Goal: Task Accomplishment & Management: Manage account settings

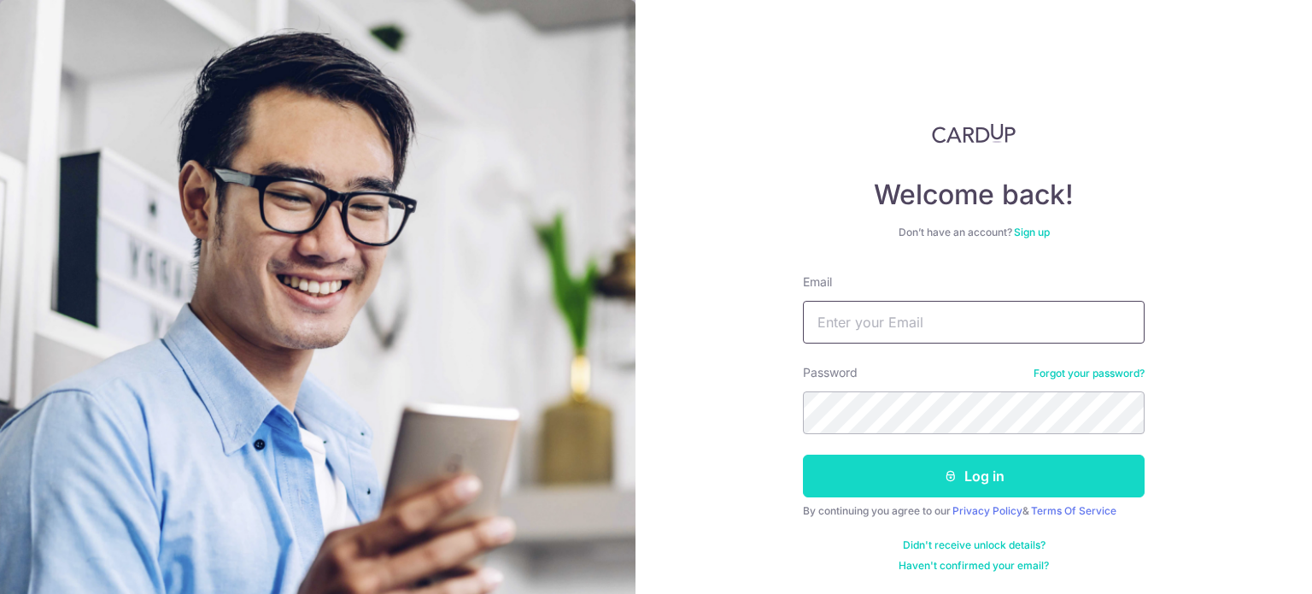
type input "[PERSON_NAME][EMAIL_ADDRESS][PERSON_NAME][DOMAIN_NAME]"
click at [1016, 488] on button "Log in" at bounding box center [974, 475] width 342 height 43
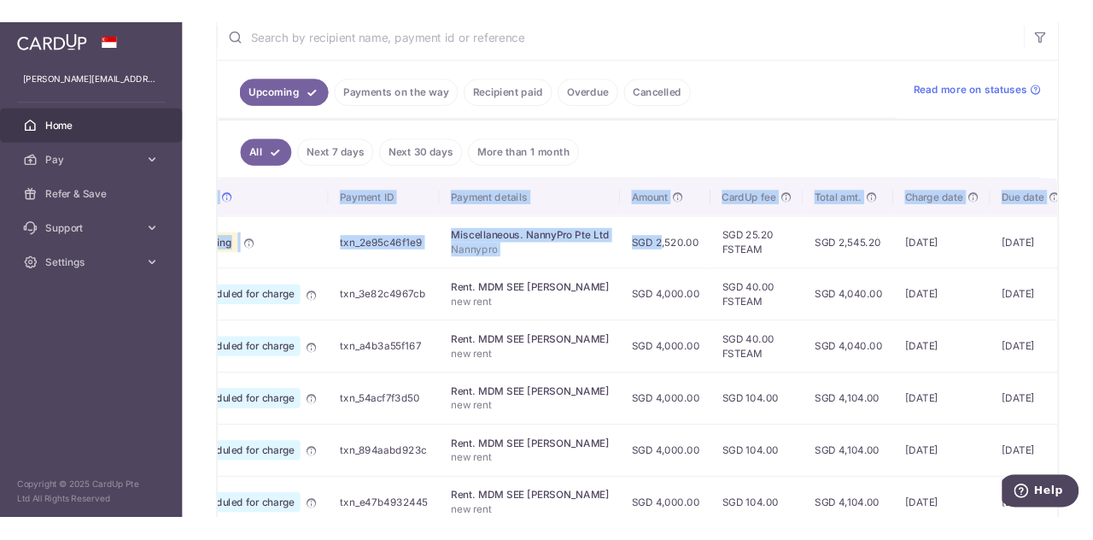
scroll to position [0, 228]
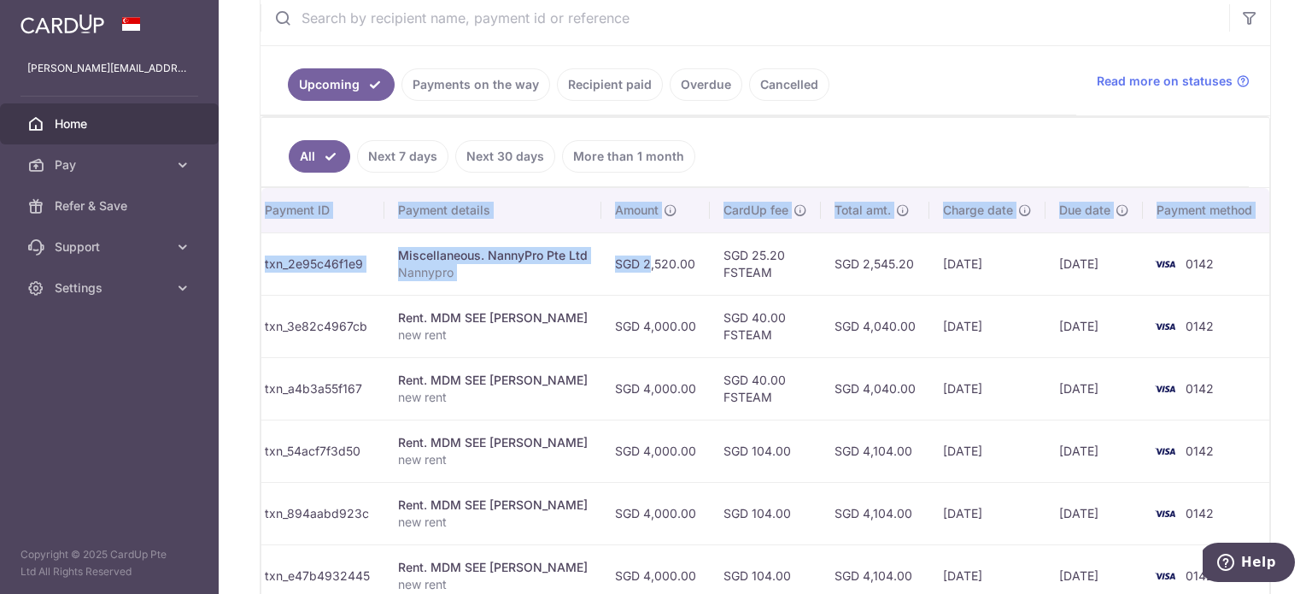
drag, startPoint x: 857, startPoint y: 254, endPoint x: 1311, endPoint y: 256, distance: 453.5
click at [1311, 256] on div "× Pause Schedule Pause all future payments in this series Pause just this one p…" at bounding box center [765, 297] width 1093 height 594
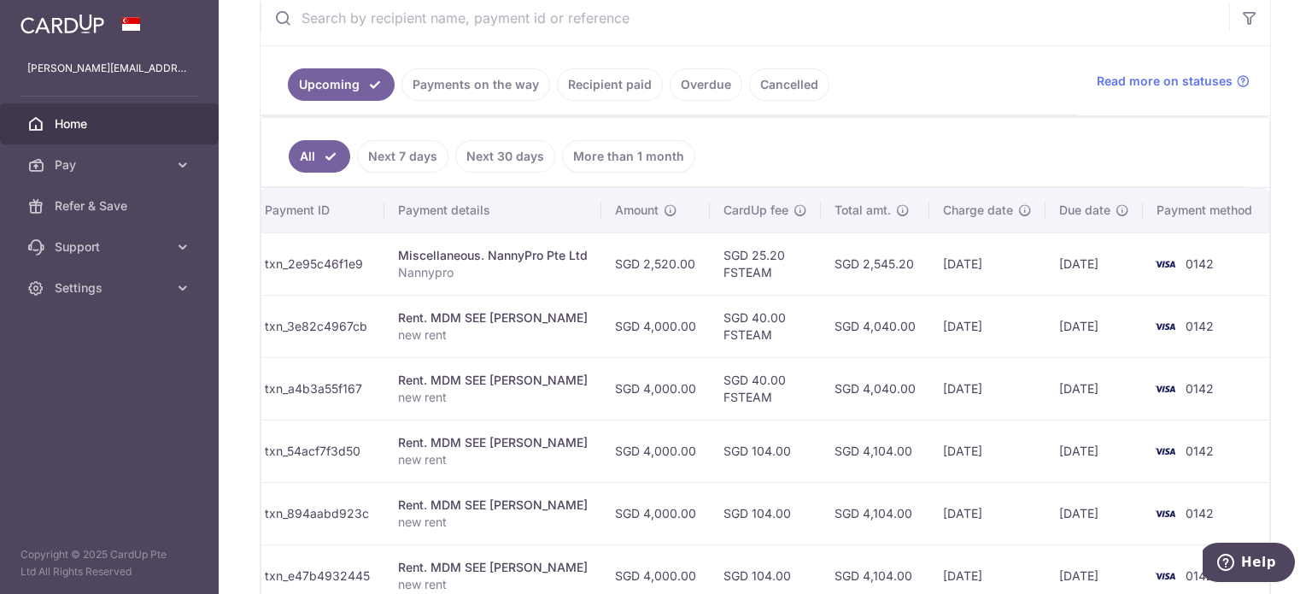
click at [1058, 160] on ul "All Next 7 days Next 30 days More than 1 month" at bounding box center [754, 152] width 987 height 69
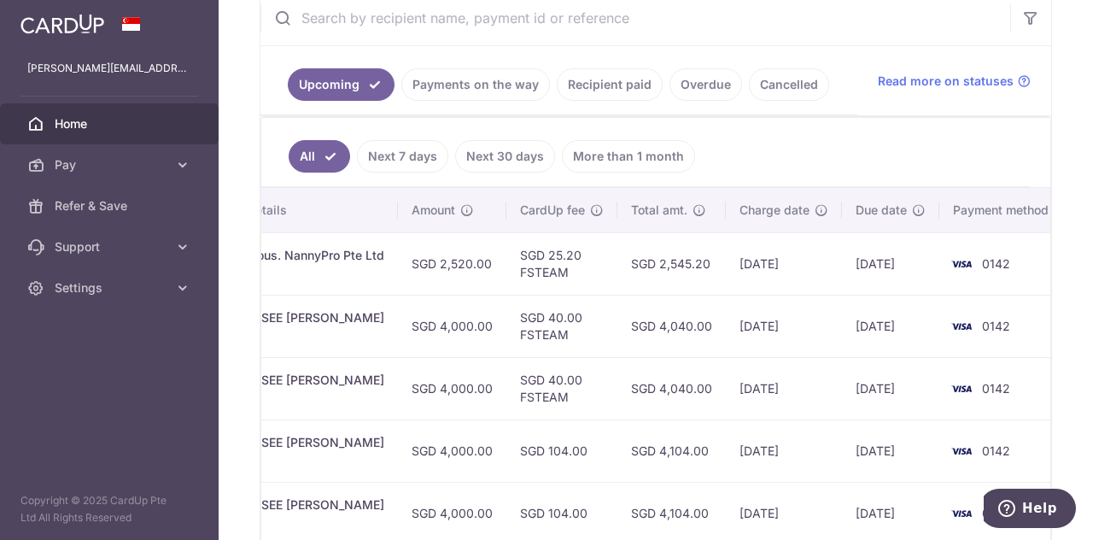
scroll to position [0, 446]
